Goal: Information Seeking & Learning: Learn about a topic

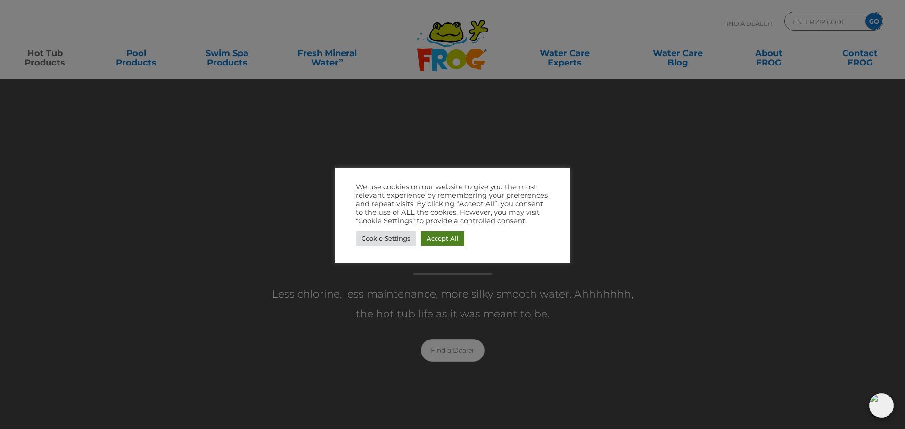
click at [437, 238] on link "Accept All" at bounding box center [442, 238] width 43 height 15
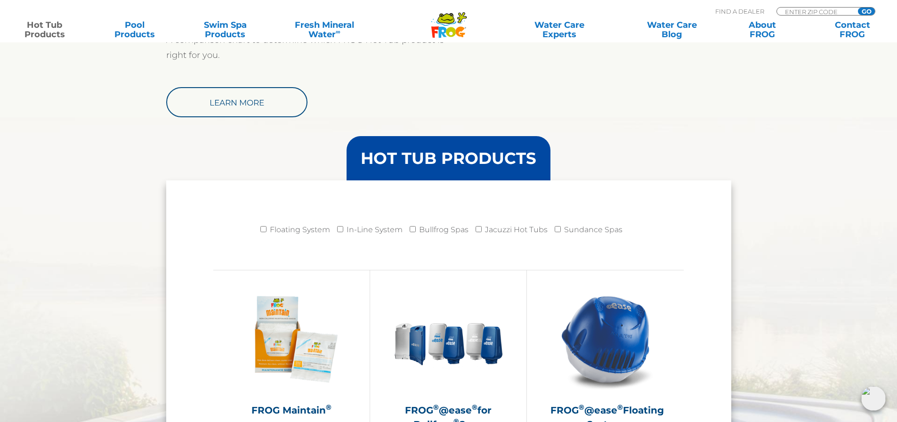
scroll to position [848, 0]
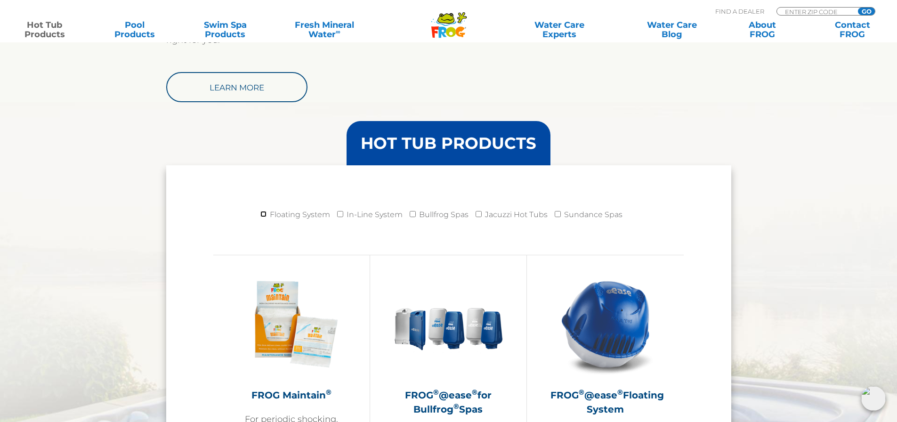
click at [264, 213] on input "Floating System" at bounding box center [264, 214] width 6 height 6
checkbox input "true"
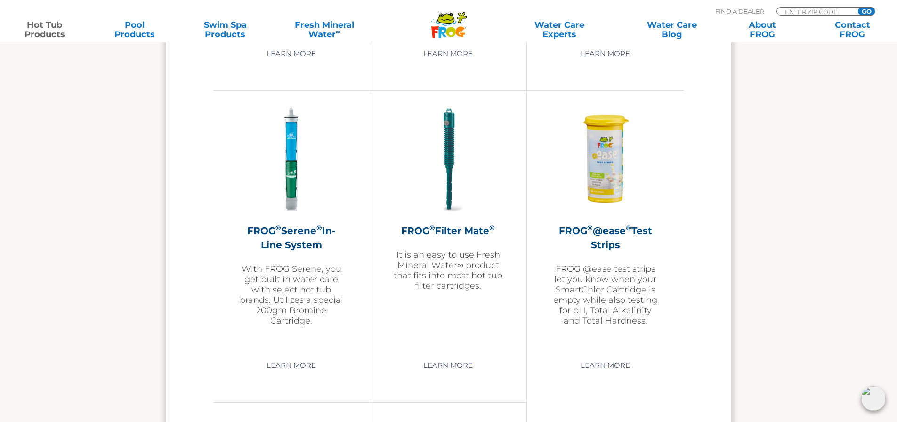
scroll to position [1932, 0]
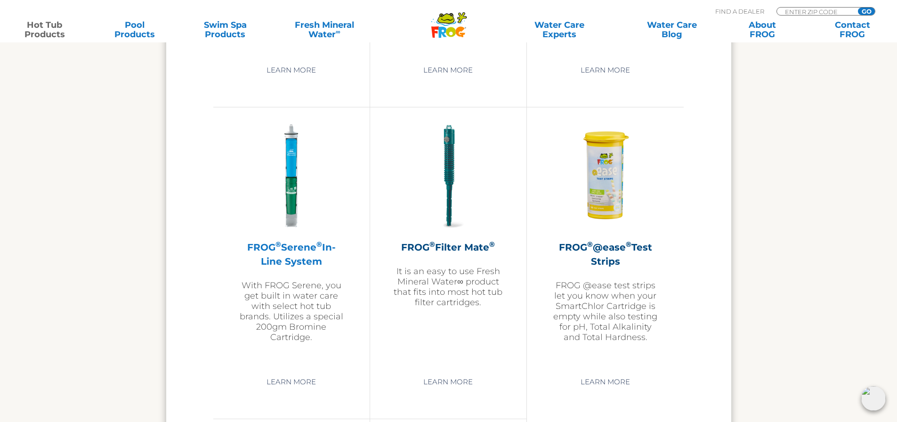
click at [293, 177] on img at bounding box center [291, 176] width 109 height 109
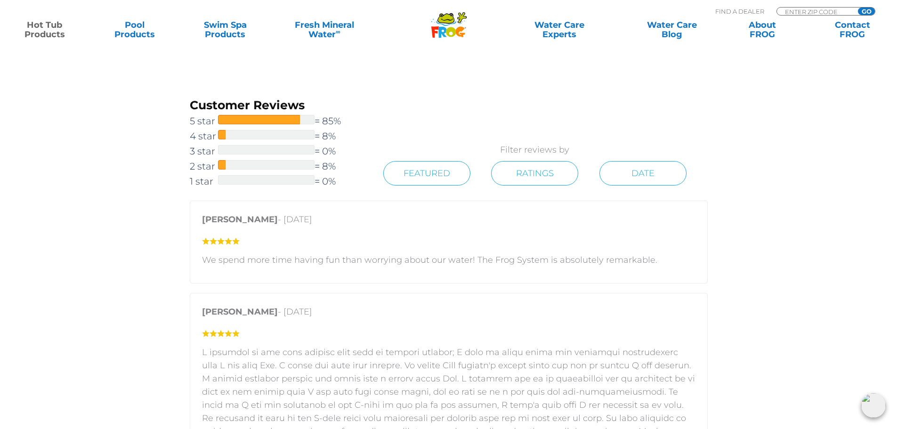
scroll to position [1272, 0]
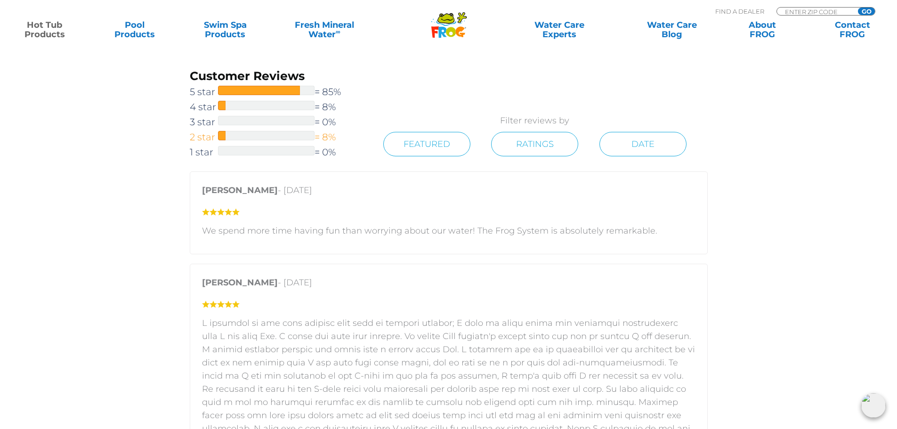
click at [238, 138] on div at bounding box center [266, 135] width 97 height 9
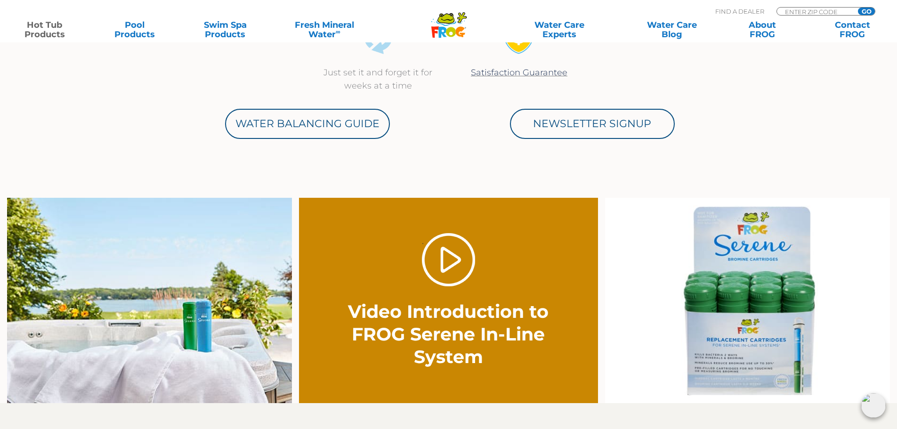
scroll to position [565, 0]
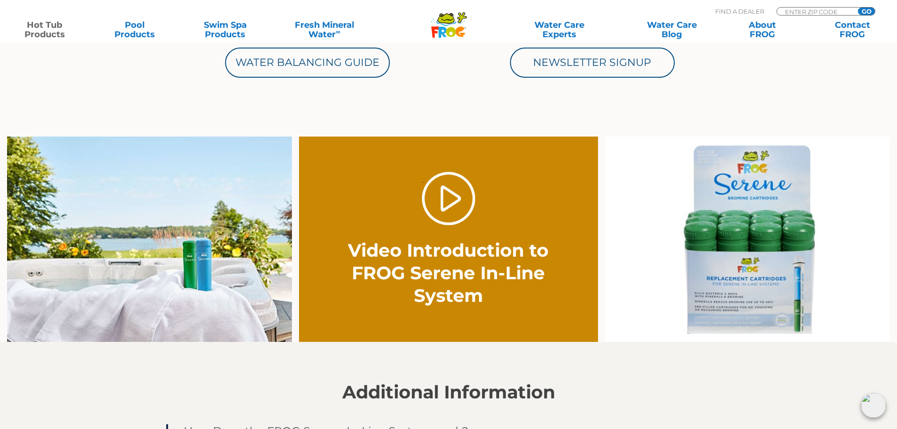
click at [745, 235] on img at bounding box center [747, 240] width 285 height 206
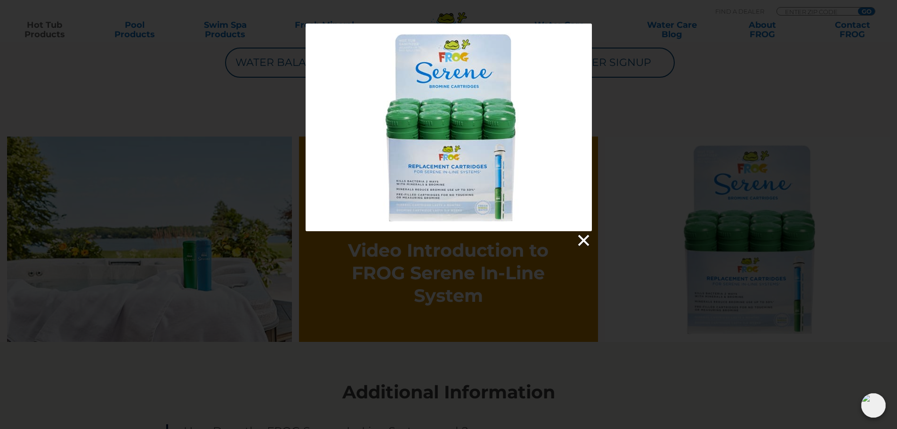
click at [579, 238] on link at bounding box center [583, 241] width 14 height 14
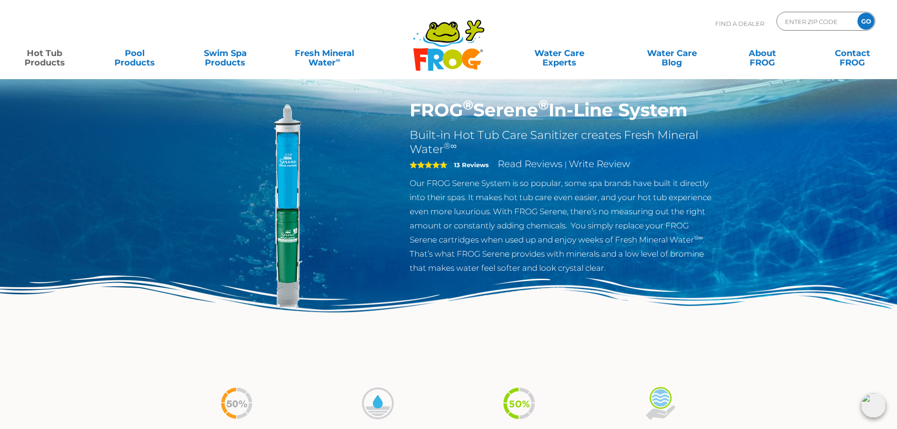
scroll to position [0, 0]
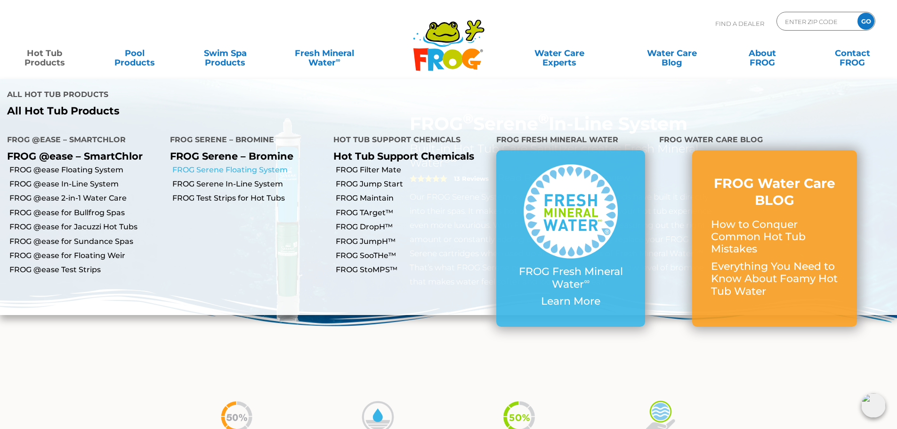
click at [240, 165] on link "FROG Serene Floating System" at bounding box center [249, 170] width 154 height 10
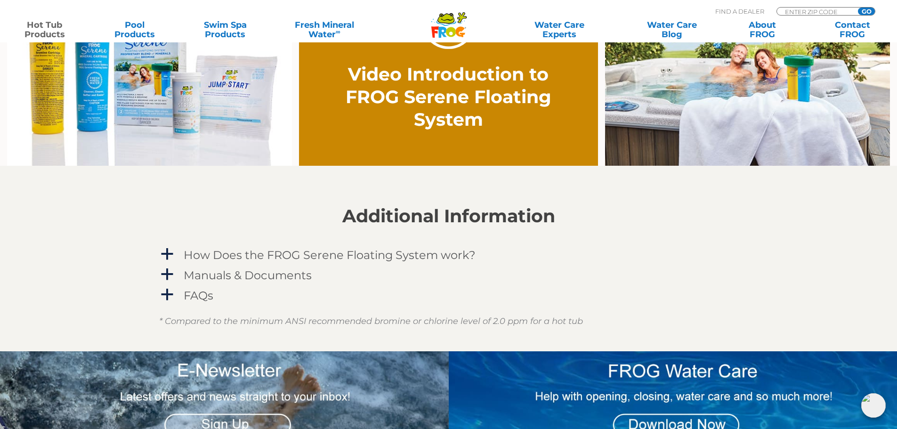
scroll to position [754, 0]
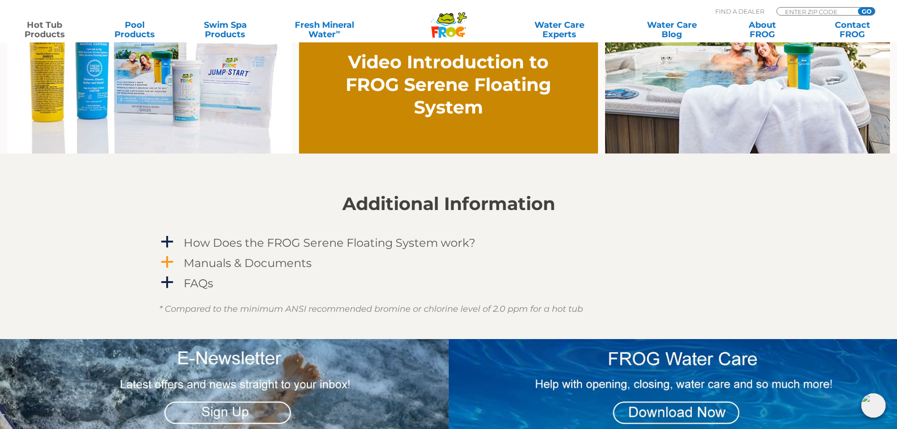
click at [165, 260] on span "a" at bounding box center [167, 262] width 14 height 14
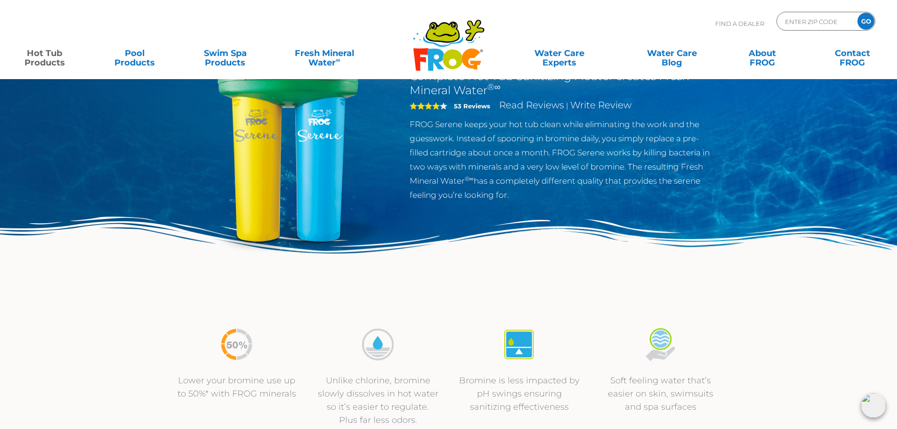
scroll to position [0, 0]
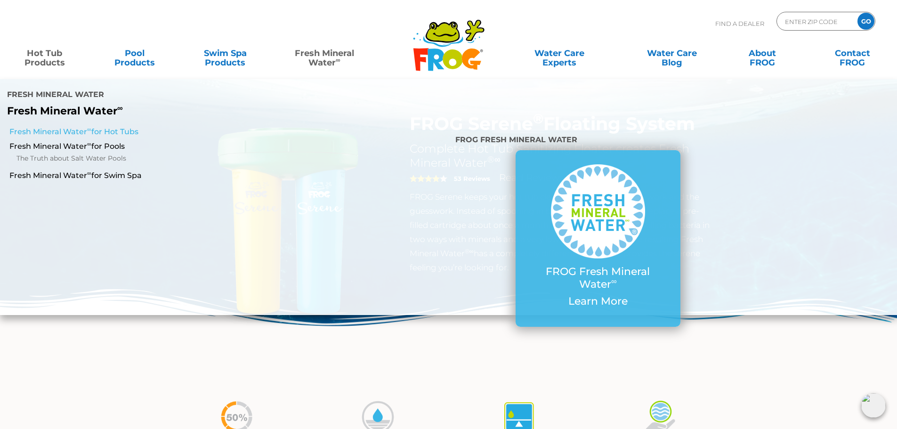
click at [19, 127] on link "Fresh Mineral Water ∞ for Hot Tubs" at bounding box center [154, 132] width 290 height 10
